Goal: Information Seeking & Learning: Learn about a topic

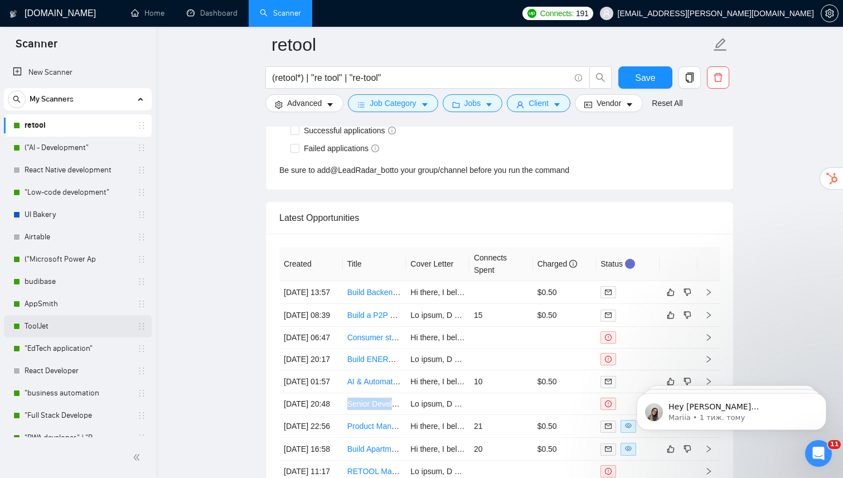
scroll to position [10, 0]
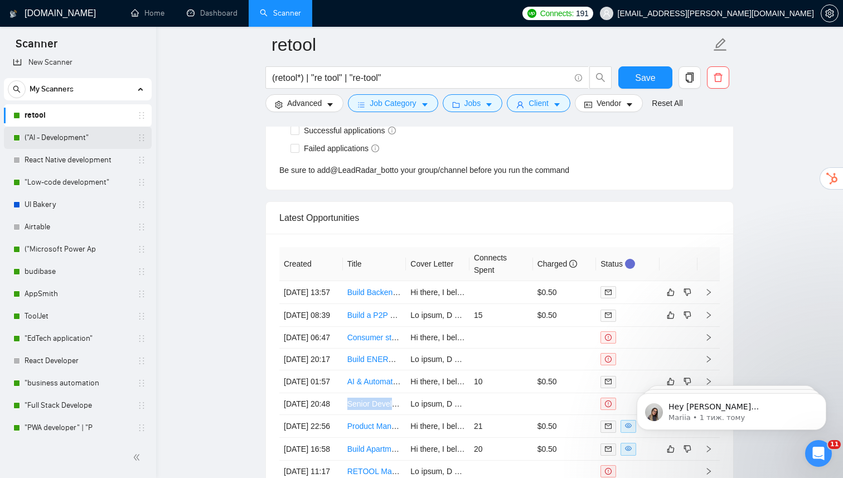
click at [94, 142] on link "("AI - Development"" at bounding box center [78, 138] width 106 height 22
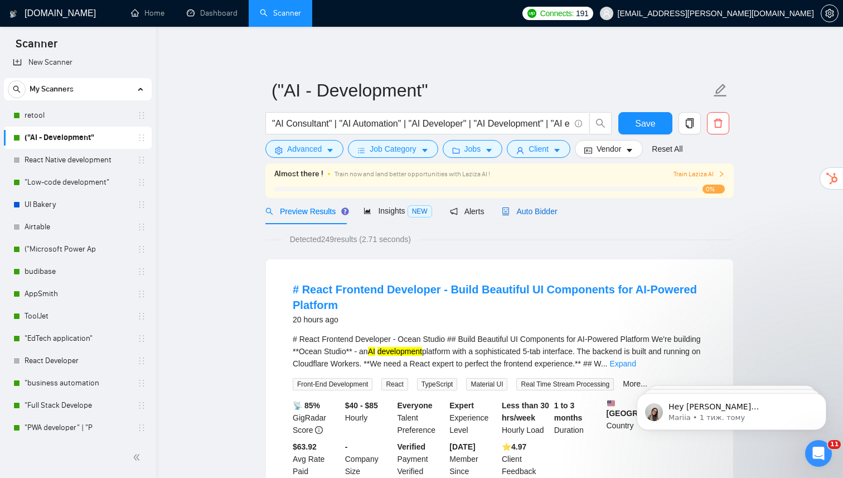
click at [553, 207] on span "Auto Bidder" at bounding box center [529, 211] width 55 height 9
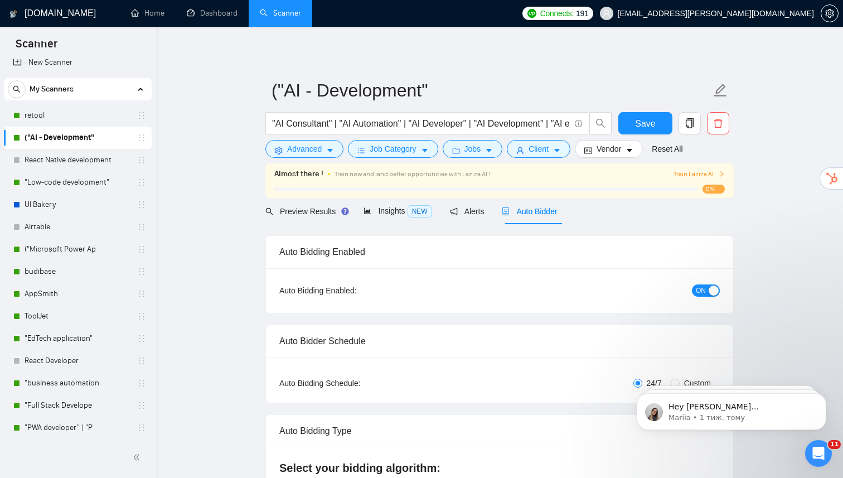
radio input "false"
radio input "true"
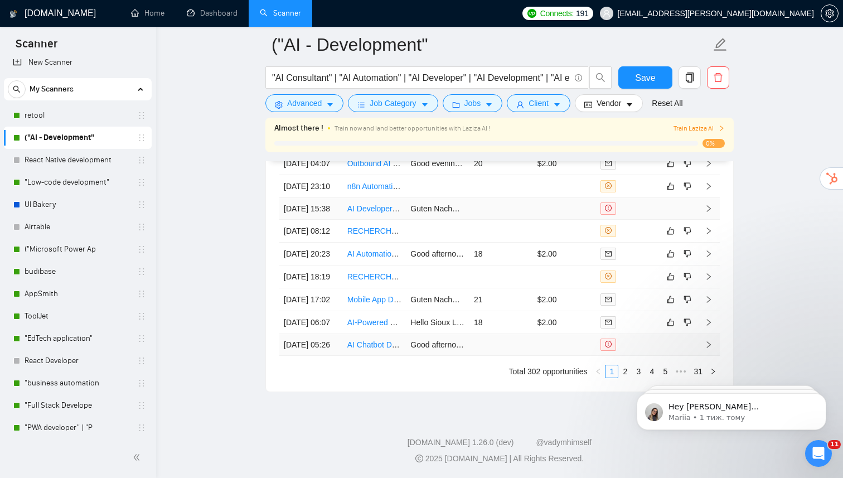
scroll to position [3054, 0]
click at [625, 373] on link "2" at bounding box center [625, 371] width 12 height 12
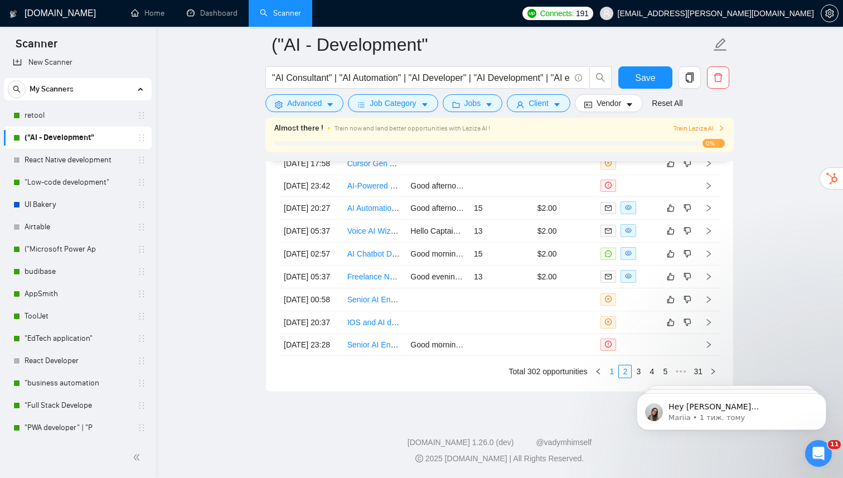
click at [612, 370] on link "1" at bounding box center [612, 371] width 12 height 12
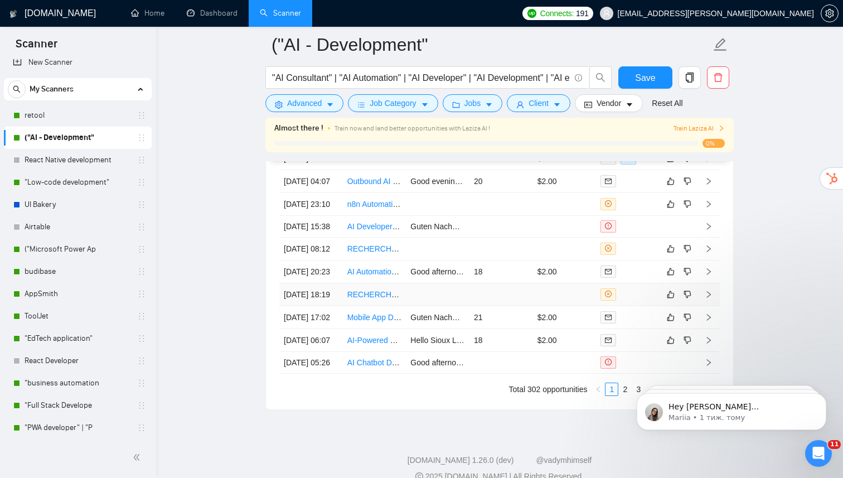
scroll to position [2919, 0]
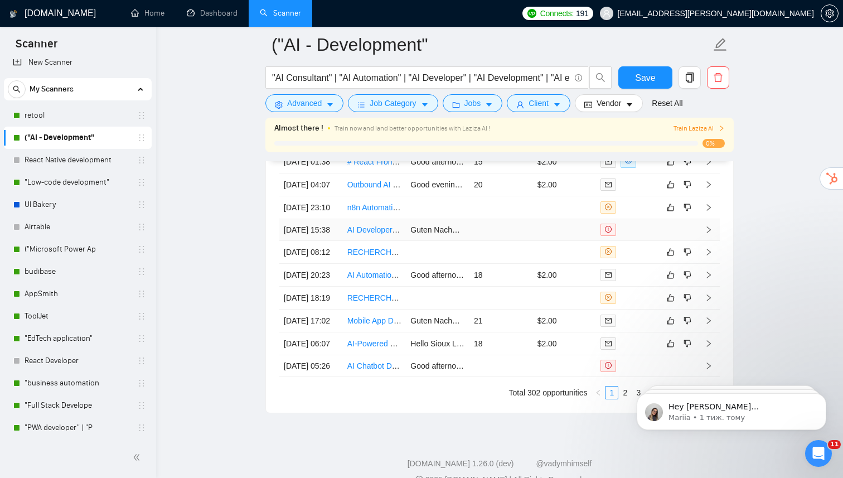
click at [339, 241] on td "[DATE] 15:38" at bounding box center [311, 230] width 64 height 22
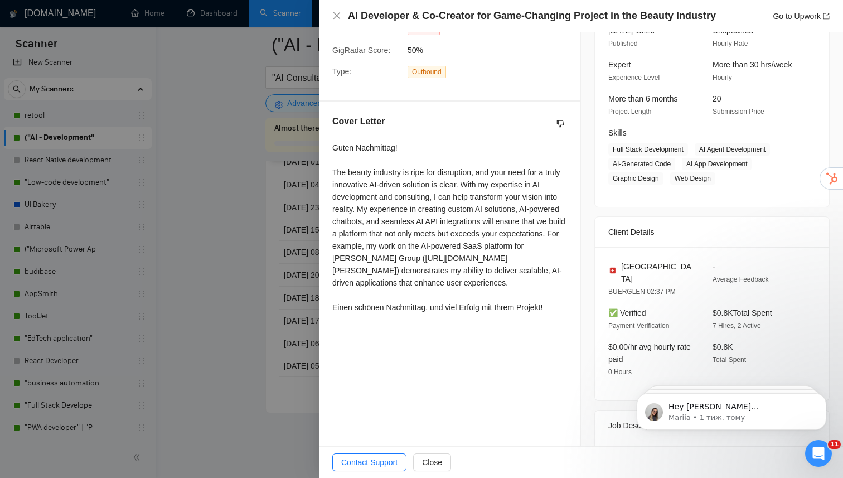
scroll to position [252, 0]
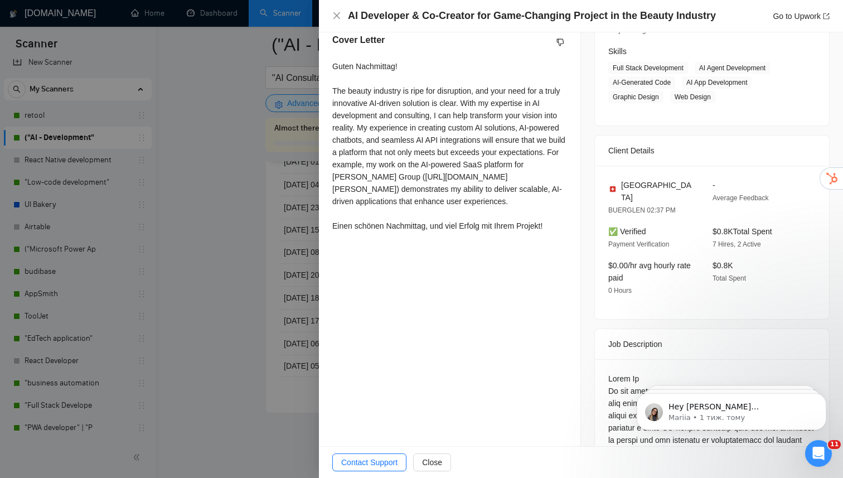
click at [261, 319] on div at bounding box center [421, 239] width 843 height 478
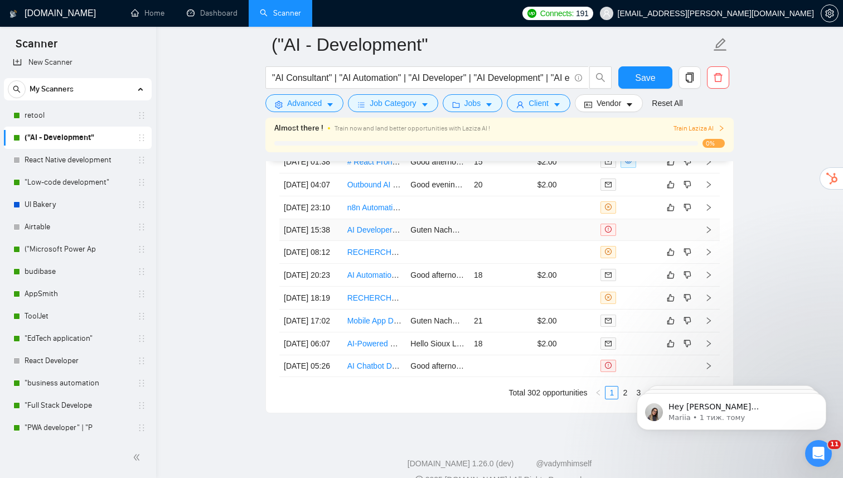
click at [369, 234] on link "AI Developer & Co-Creator for Game-Changing Project in the Beauty Industry" at bounding box center [481, 229] width 268 height 9
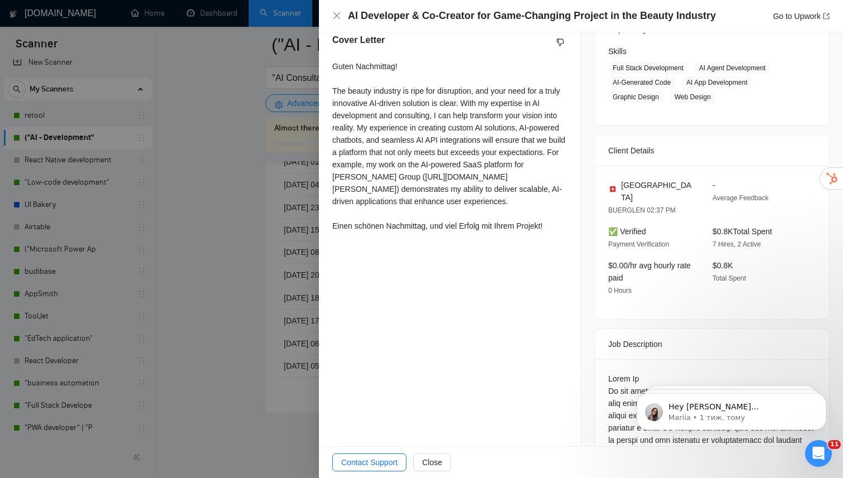
click at [247, 296] on div at bounding box center [421, 239] width 843 height 478
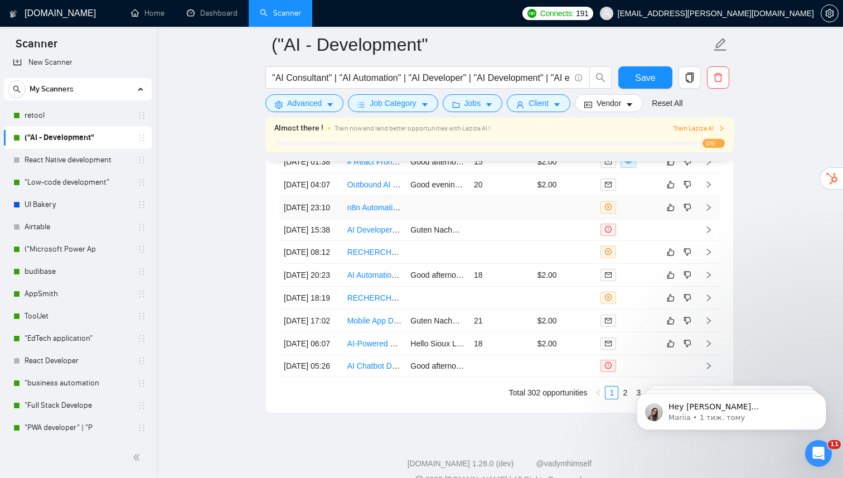
click at [365, 212] on link "n8n Automation Architect for AI-Powered Content Agency" at bounding box center [445, 207] width 197 height 9
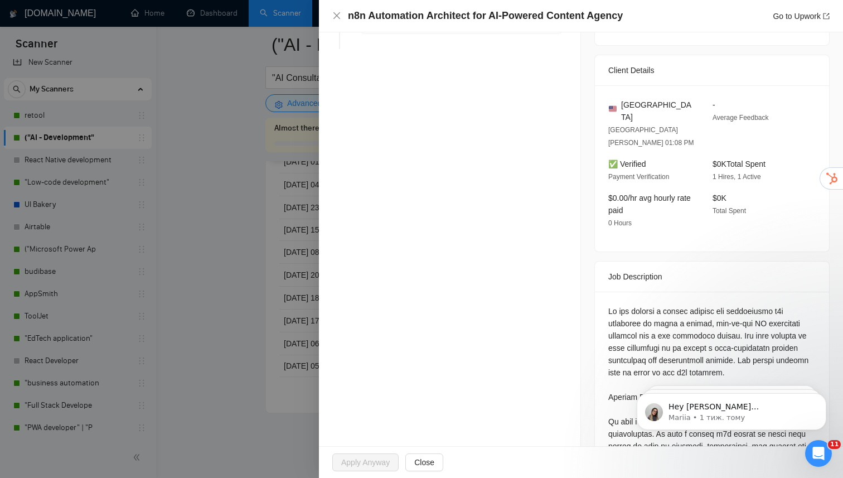
click at [207, 326] on div at bounding box center [421, 239] width 843 height 478
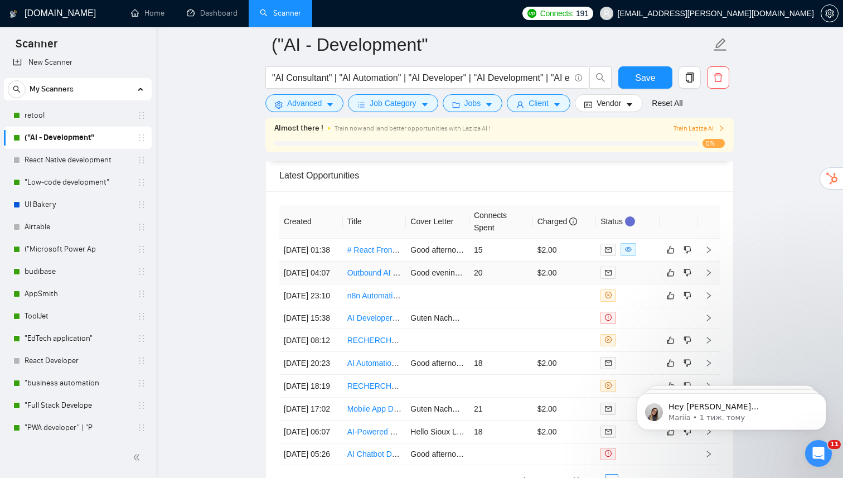
scroll to position [2829, 0]
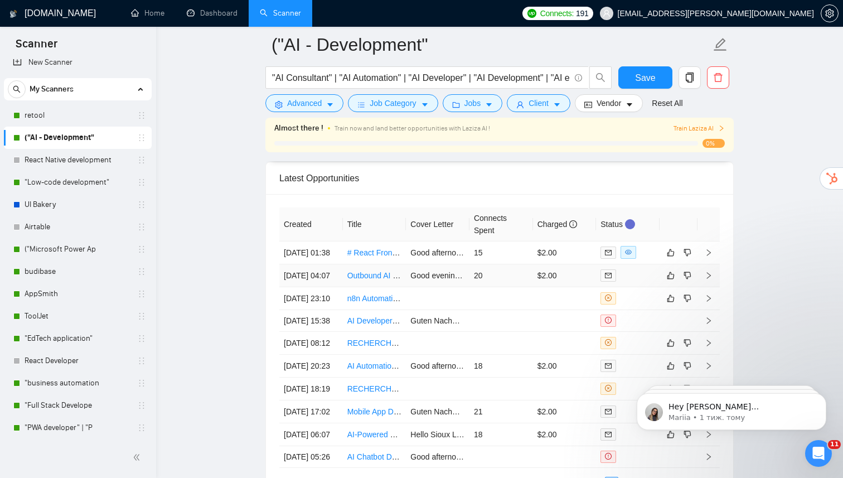
click at [365, 280] on link "Outbound AI Call & Text Agent Developer with CRM Integration Experience" at bounding box center [476, 275] width 259 height 9
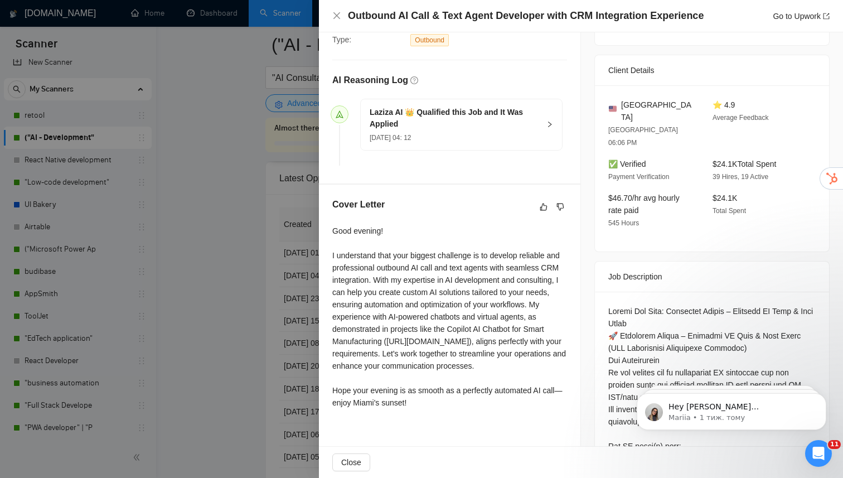
click at [260, 287] on div at bounding box center [421, 239] width 843 height 478
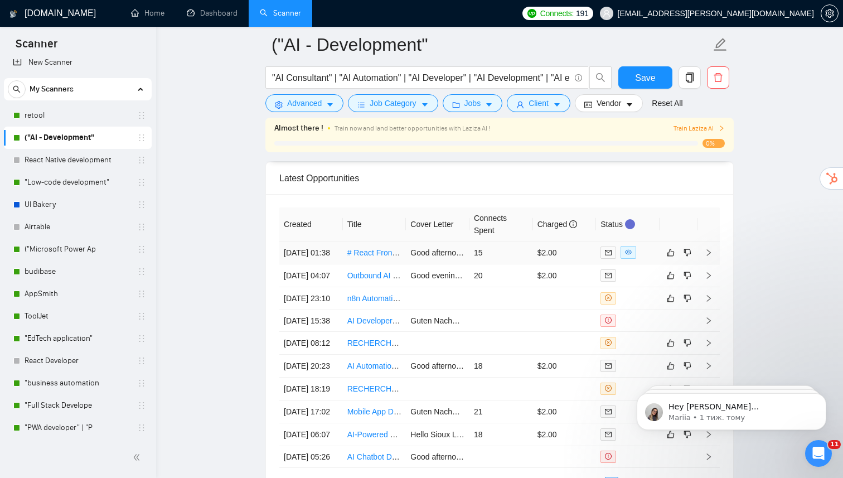
click at [367, 257] on link "# React Frontend Developer - Build Beautiful UI Components for AI-Powered Platf…" at bounding box center [495, 252] width 296 height 9
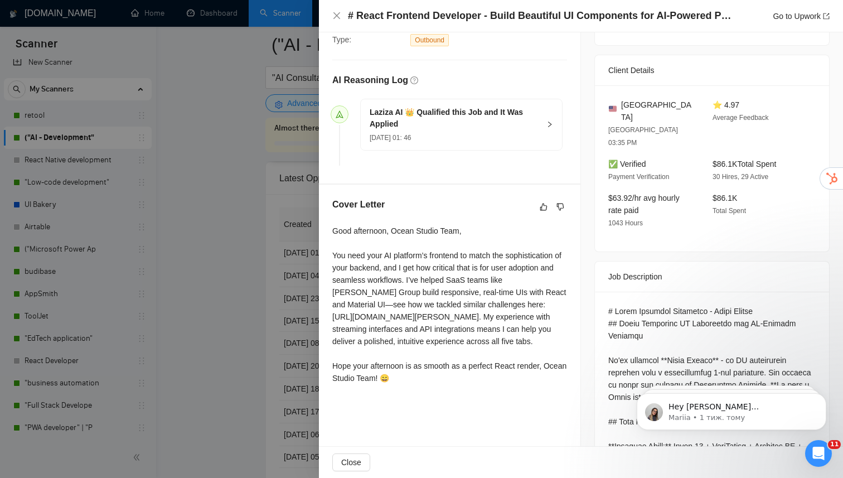
scroll to position [263, 0]
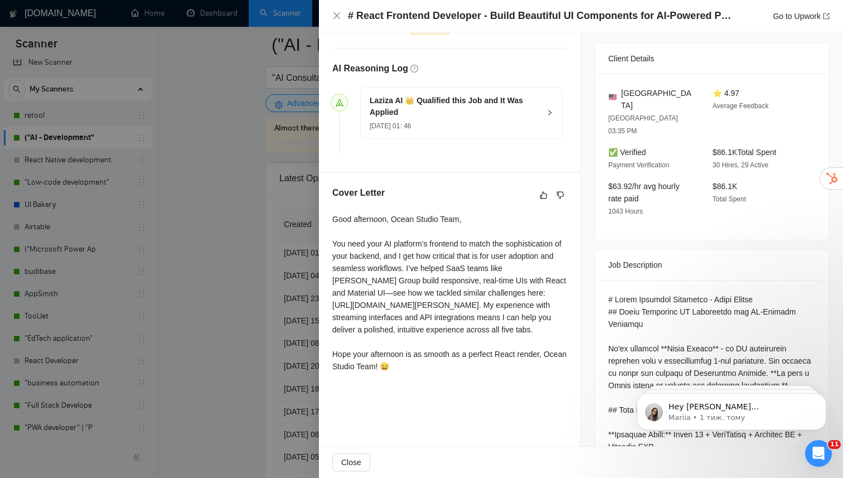
click at [392, 257] on div "Good afternoon, Ocean Studio Team, You need your AI platform’s frontend to matc…" at bounding box center [449, 292] width 235 height 159
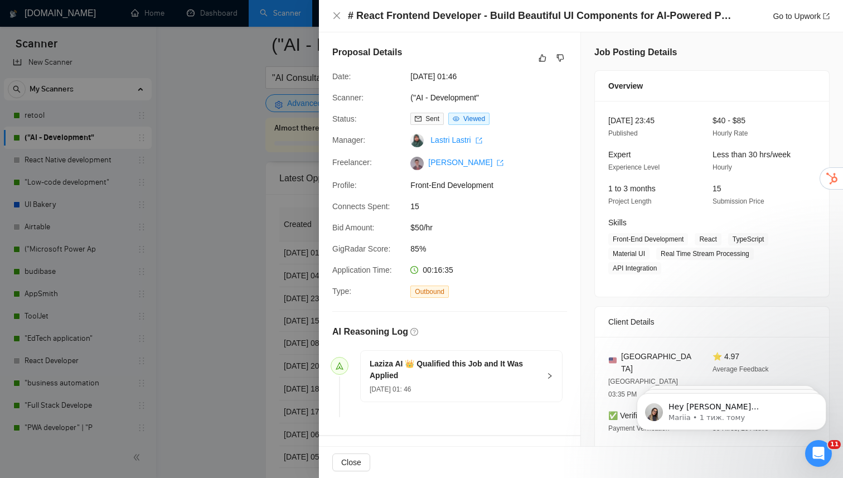
scroll to position [2821, 0]
click at [411, 81] on span "[DATE] 01:46" at bounding box center [493, 76] width 167 height 12
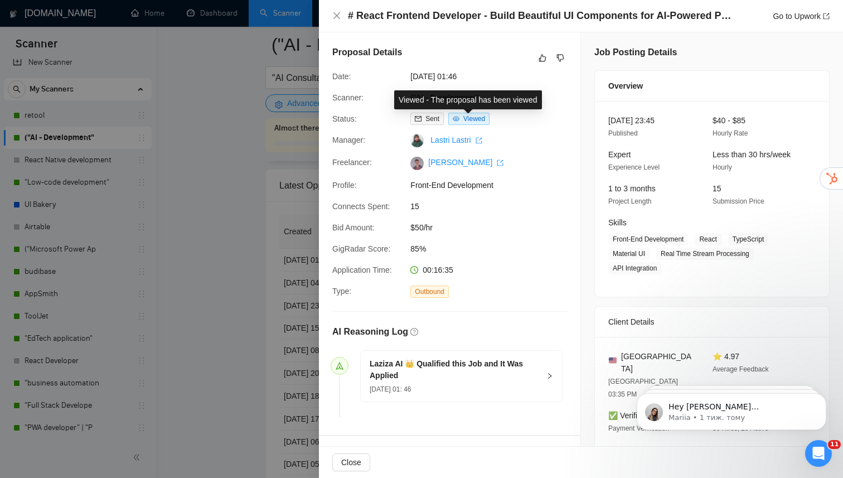
click at [455, 118] on icon "eye" at bounding box center [456, 118] width 7 height 5
click at [446, 183] on span "Front-End Development" at bounding box center [493, 185] width 167 height 12
click at [395, 51] on h5 "Proposal Details" at bounding box center [367, 52] width 70 height 13
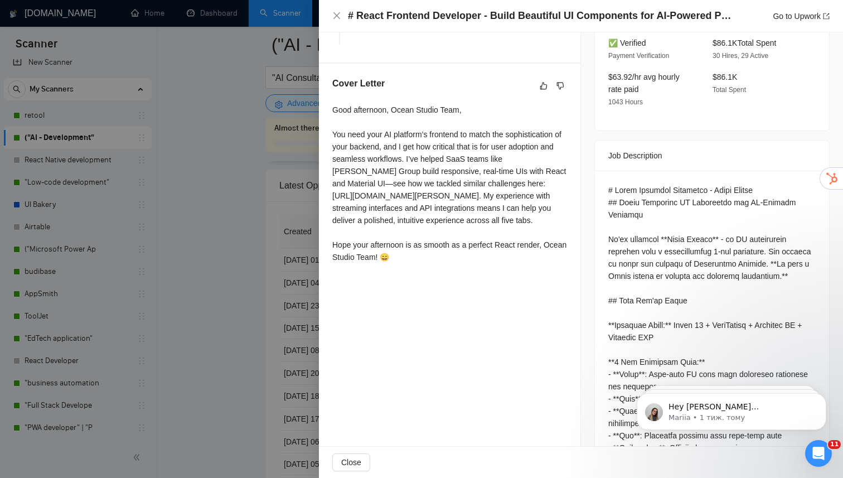
scroll to position [375, 0]
